Goal: Task Accomplishment & Management: Use online tool/utility

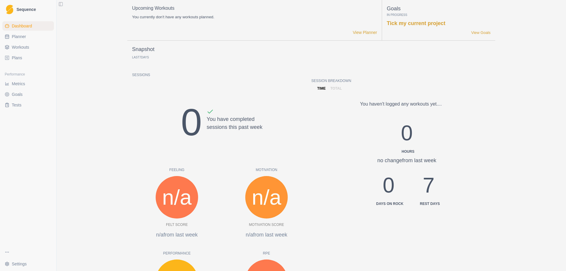
click at [15, 35] on span "Planner" at bounding box center [19, 37] width 14 height 6
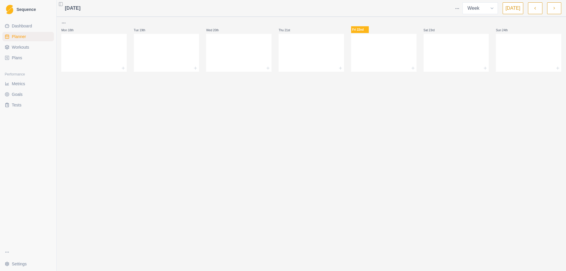
click at [17, 47] on span "Workouts" at bounding box center [20, 47] width 17 height 6
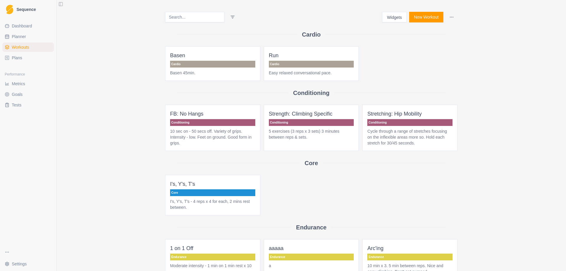
click at [17, 59] on span "Plans" at bounding box center [17, 58] width 10 height 6
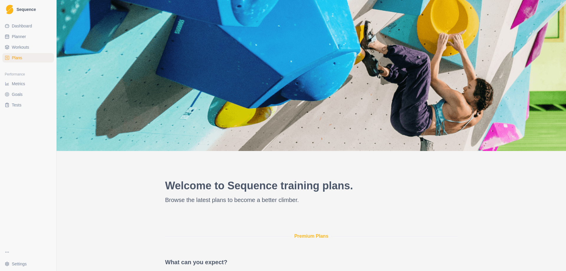
scroll to position [148, 0]
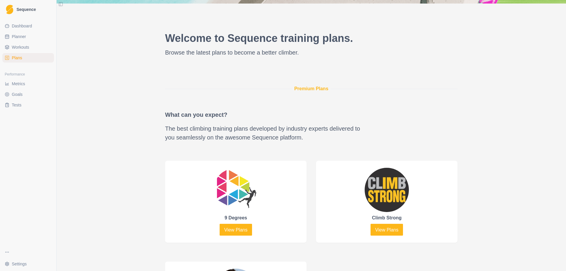
click at [20, 51] on link "Workouts" at bounding box center [28, 46] width 52 height 9
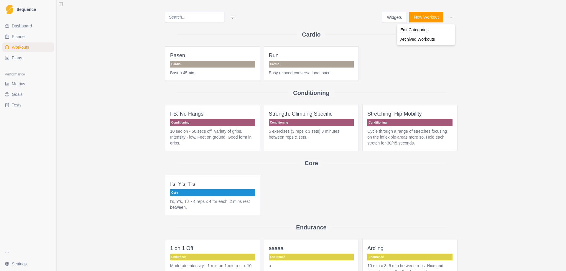
click at [448, 14] on html "Sequence Dashboard Planner Workouts Plans Performance Metrics Goals Tests Setti…" at bounding box center [283, 135] width 566 height 271
click at [390, 19] on html "Sequence Dashboard Planner Workouts Plans Performance Metrics Goals Tests Setti…" at bounding box center [283, 135] width 566 height 271
click at [391, 18] on button "Widgets" at bounding box center [394, 17] width 25 height 11
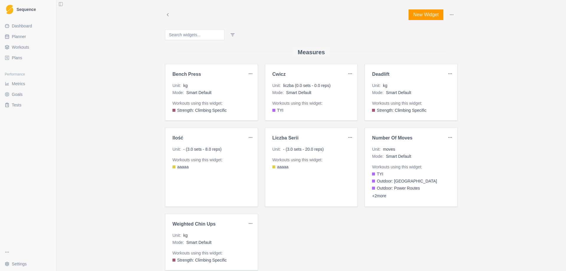
click at [22, 84] on span "Metrics" at bounding box center [18, 84] width 13 height 6
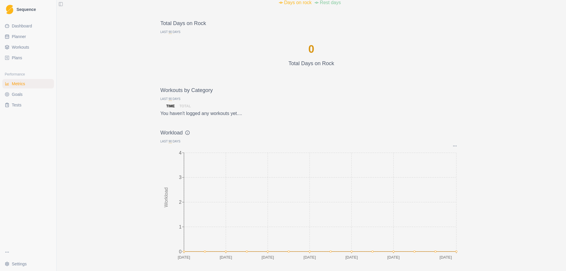
scroll to position [526, 0]
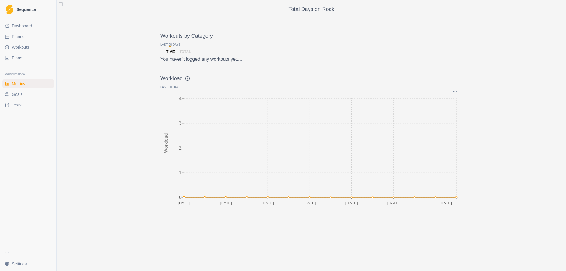
click at [9, 92] on link "Goals" at bounding box center [28, 94] width 52 height 9
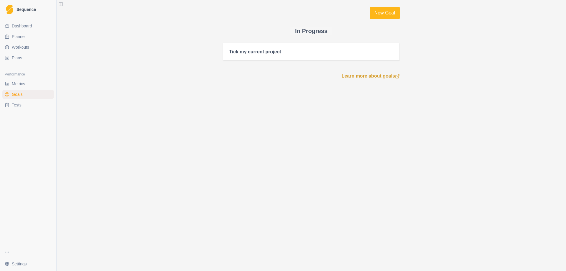
click at [13, 104] on span "Tests" at bounding box center [17, 105] width 10 height 6
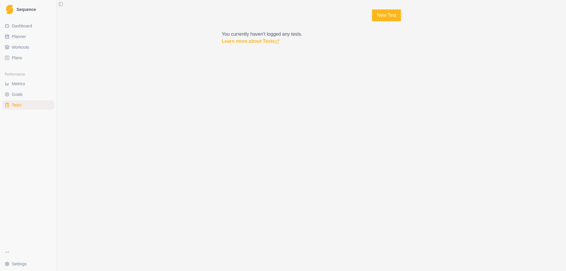
click at [20, 49] on span "Workouts" at bounding box center [20, 47] width 17 height 6
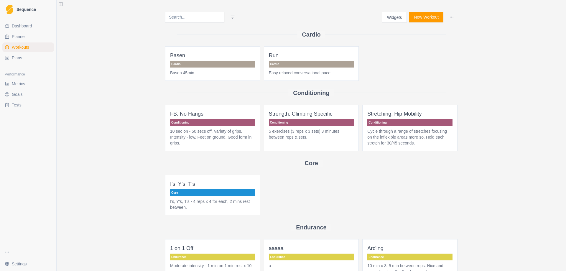
click at [20, 40] on link "Planner" at bounding box center [28, 36] width 52 height 9
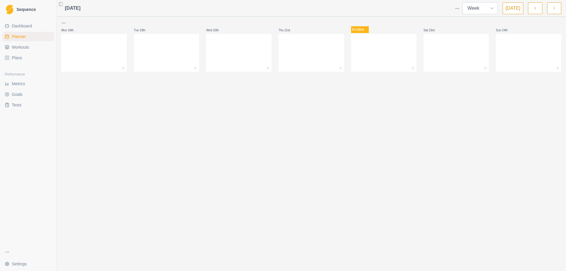
click at [483, 11] on select "Week Month" at bounding box center [480, 8] width 35 height 12
select select "month"
click at [464, 2] on select "Week Month" at bounding box center [480, 8] width 35 height 12
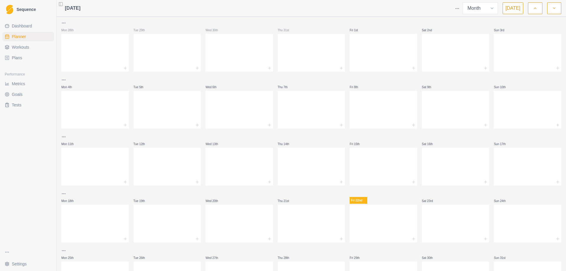
click at [362, 195] on div at bounding box center [384, 193] width 68 height 7
click at [362, 206] on div at bounding box center [384, 207] width 68 height 5
click at [359, 216] on div at bounding box center [384, 222] width 68 height 26
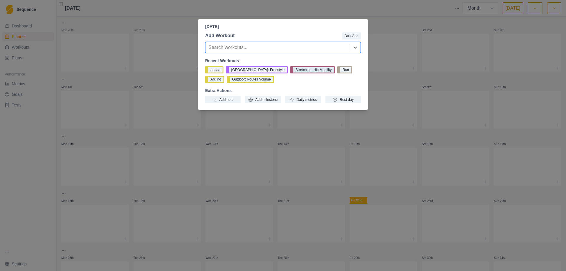
click at [301, 70] on button "Stretching: Hip Mobility" at bounding box center [312, 69] width 45 height 7
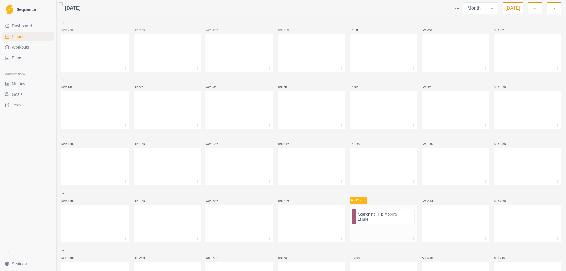
click at [365, 217] on p "Stretching: Hip Mobility" at bounding box center [377, 215] width 39 height 6
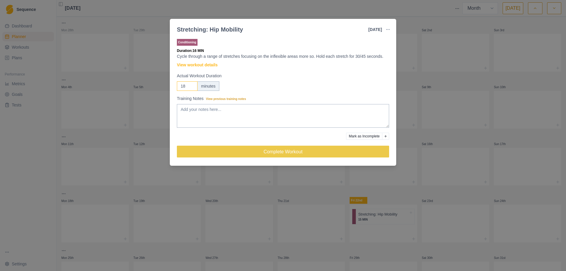
click at [191, 83] on input "18" at bounding box center [187, 85] width 21 height 9
click at [191, 87] on input "17" at bounding box center [187, 85] width 21 height 9
click at [191, 87] on input "16" at bounding box center [187, 85] width 21 height 9
click at [191, 87] on input "15" at bounding box center [187, 85] width 21 height 9
click at [191, 87] on input "14" at bounding box center [187, 85] width 21 height 9
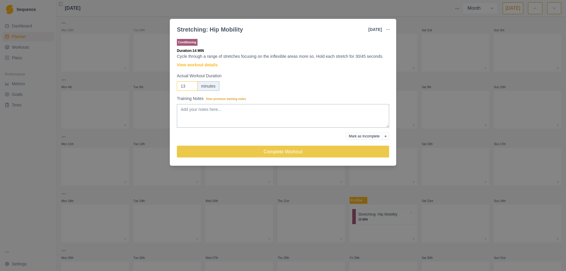
click at [191, 87] on input "13" at bounding box center [187, 85] width 21 height 9
click at [191, 87] on input "12" at bounding box center [187, 85] width 21 height 9
click at [191, 87] on input "11" at bounding box center [187, 85] width 21 height 9
type input "10"
click at [191, 87] on input "10" at bounding box center [187, 85] width 21 height 9
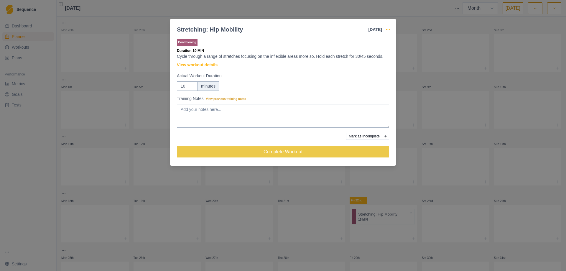
click at [389, 28] on icon "button" at bounding box center [388, 29] width 5 height 5
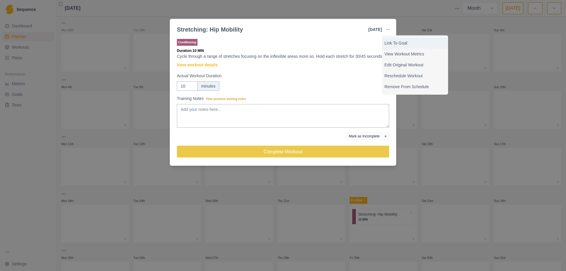
click at [404, 43] on p "Link To Goal" at bounding box center [415, 43] width 61 height 6
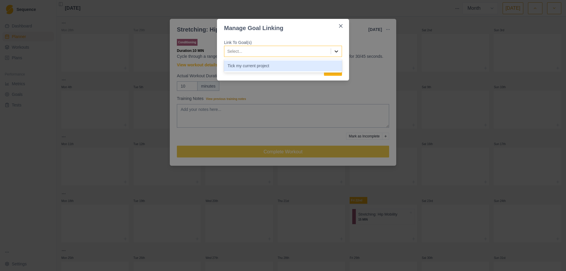
click at [339, 48] on icon at bounding box center [337, 51] width 6 height 6
click at [338, 48] on icon at bounding box center [337, 51] width 6 height 6
click at [343, 25] on button "Close" at bounding box center [340, 25] width 9 height 9
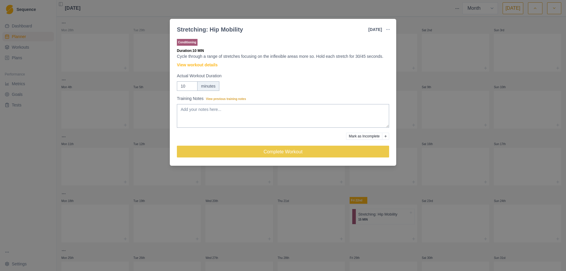
click at [437, 30] on div "Stretching: Hip Mobility [DATE] Link To Goal View Workout Metrics Edit Original…" at bounding box center [283, 135] width 566 height 271
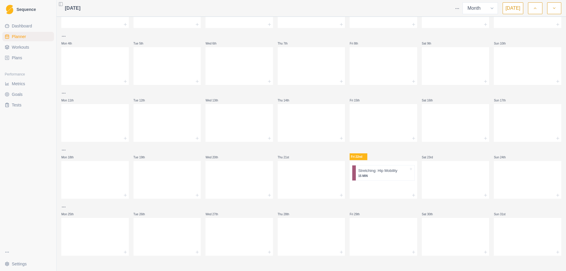
scroll to position [45, 0]
